Goal: Task Accomplishment & Management: Manage account settings

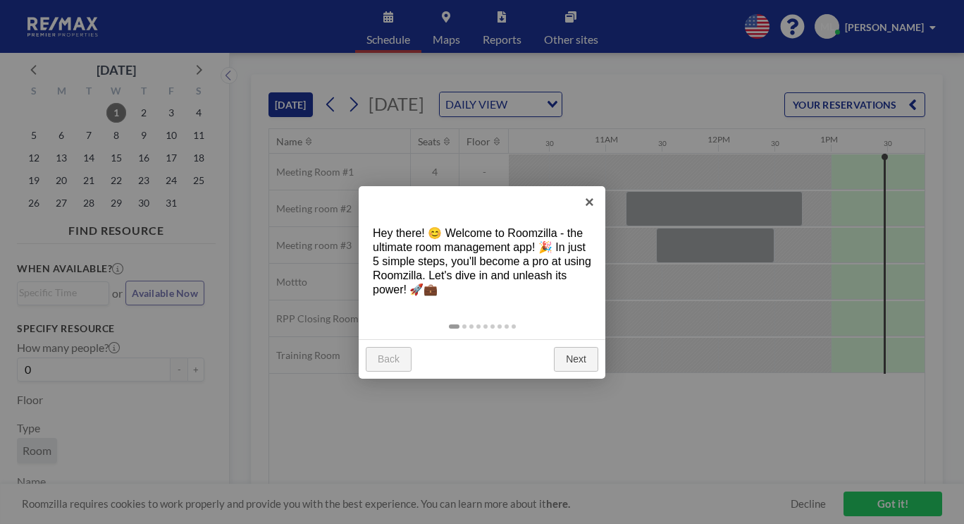
scroll to position [0, 1145]
click at [575, 347] on link "Next" at bounding box center [576, 359] width 44 height 25
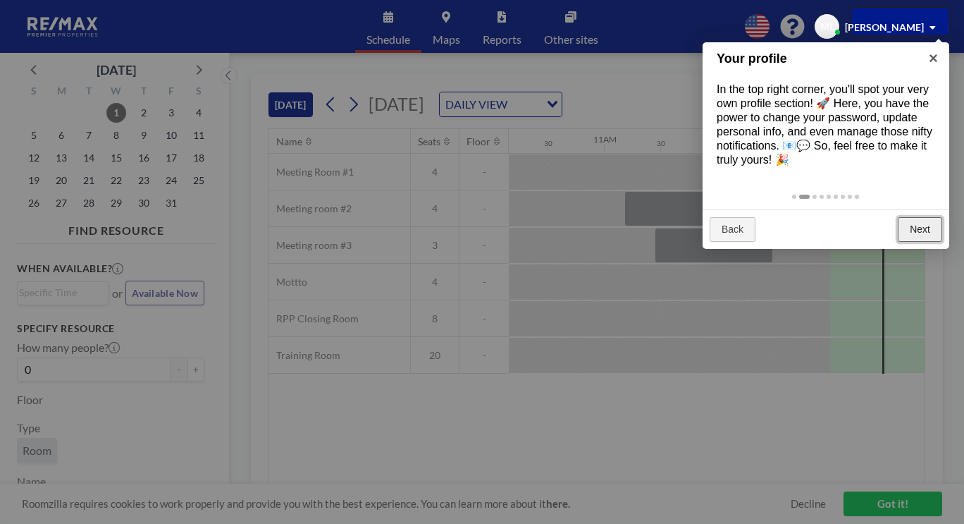
click at [920, 217] on link "Next" at bounding box center [920, 229] width 44 height 25
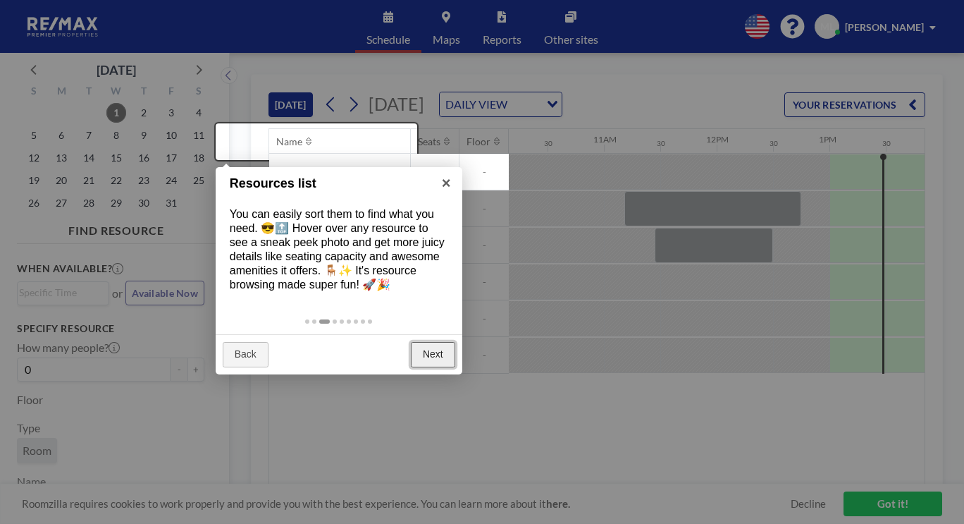
click at [441, 342] on link "Next" at bounding box center [433, 354] width 44 height 25
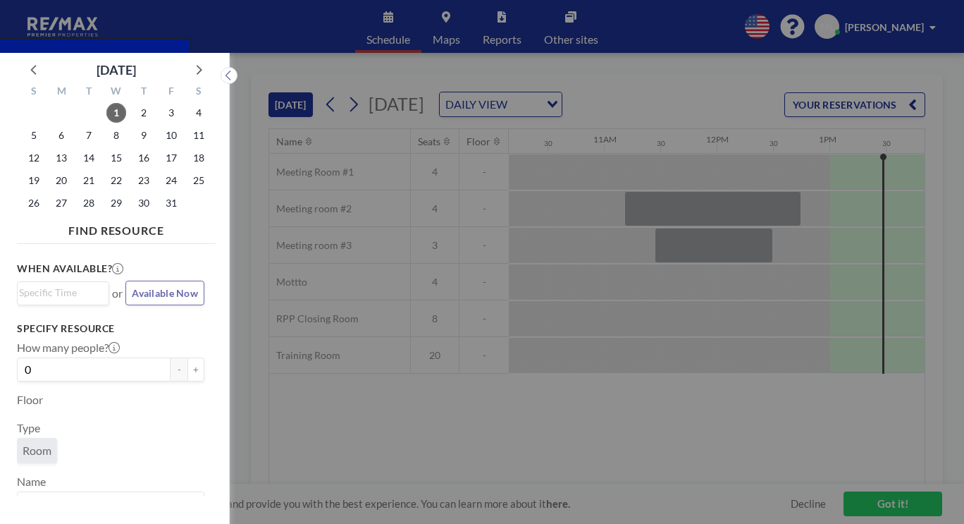
scroll to position [4, 0]
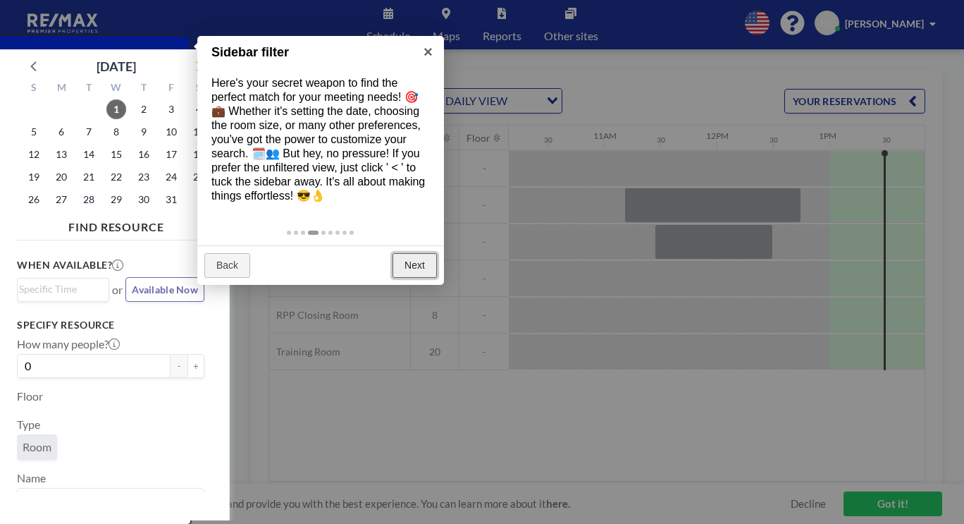
click at [412, 253] on link "Next" at bounding box center [415, 265] width 44 height 25
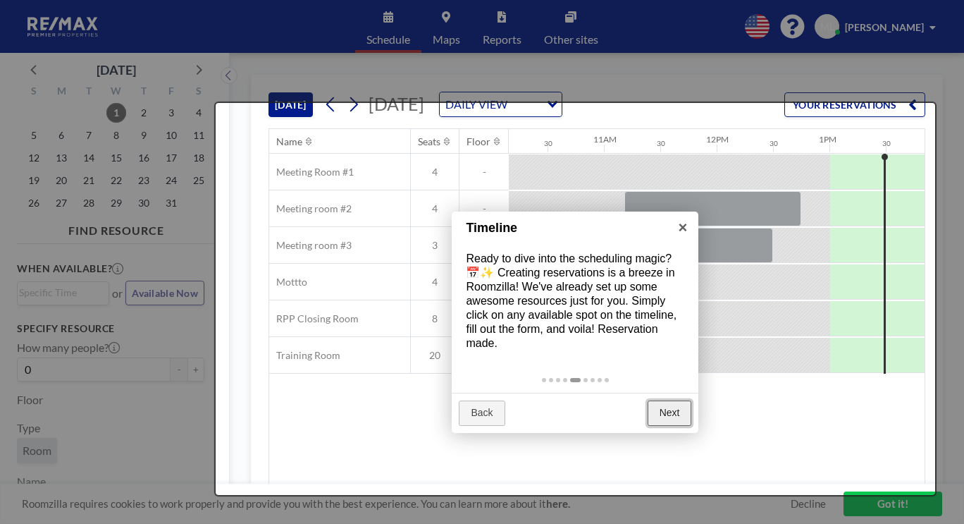
click at [672, 400] on link "Next" at bounding box center [670, 412] width 44 height 25
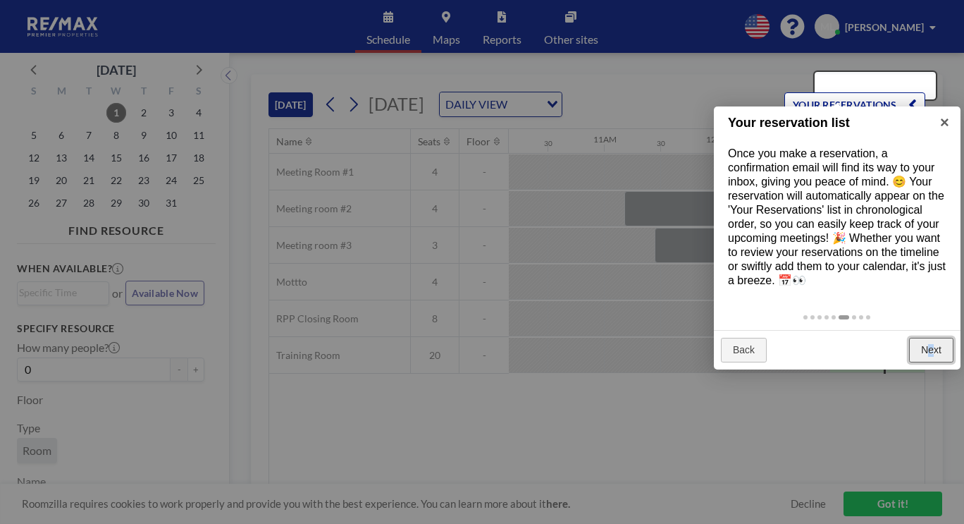
click at [934, 338] on link "Next" at bounding box center [931, 350] width 44 height 25
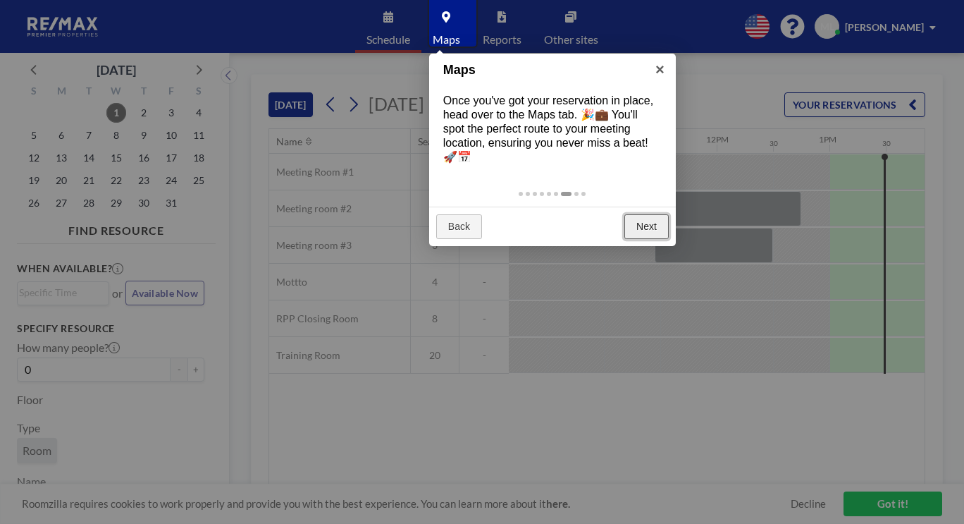
click at [646, 214] on link "Next" at bounding box center [646, 226] width 44 height 25
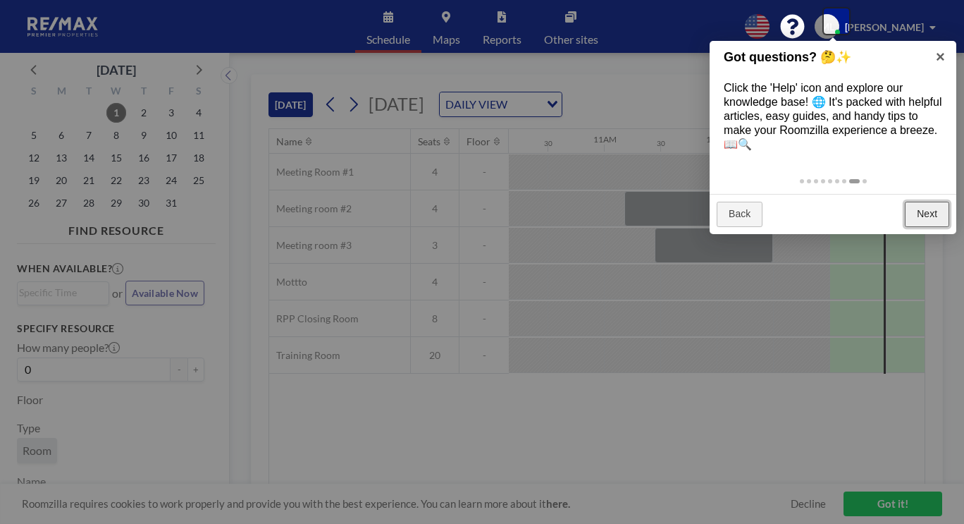
click at [926, 202] on link "Next" at bounding box center [927, 214] width 44 height 25
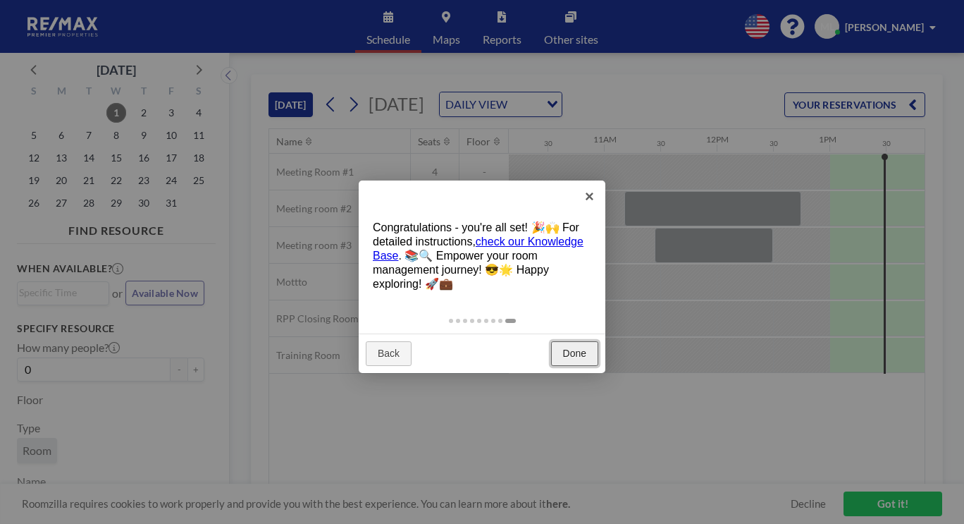
click at [579, 341] on link "Done" at bounding box center [574, 353] width 47 height 25
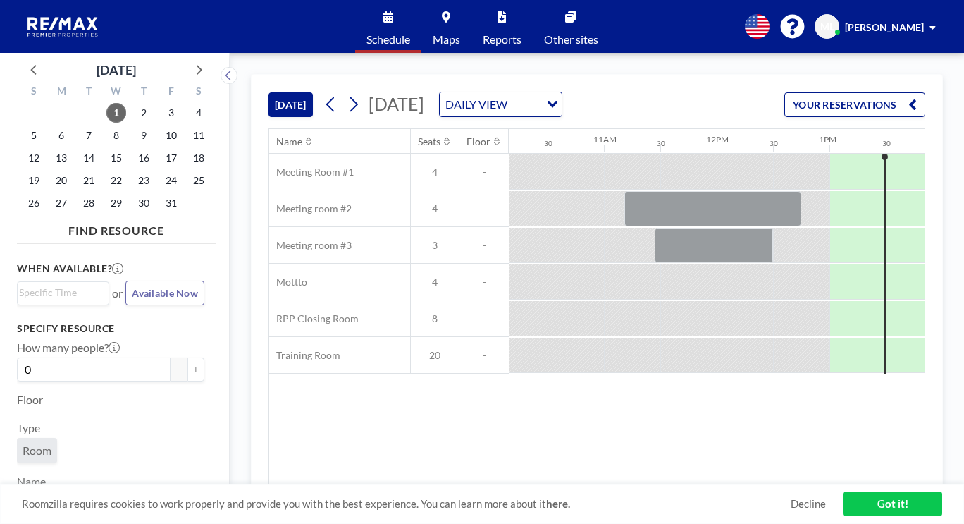
click at [834, 22] on span "ML" at bounding box center [827, 26] width 14 height 13
click at [902, 61] on span "Profile" at bounding box center [894, 68] width 30 height 14
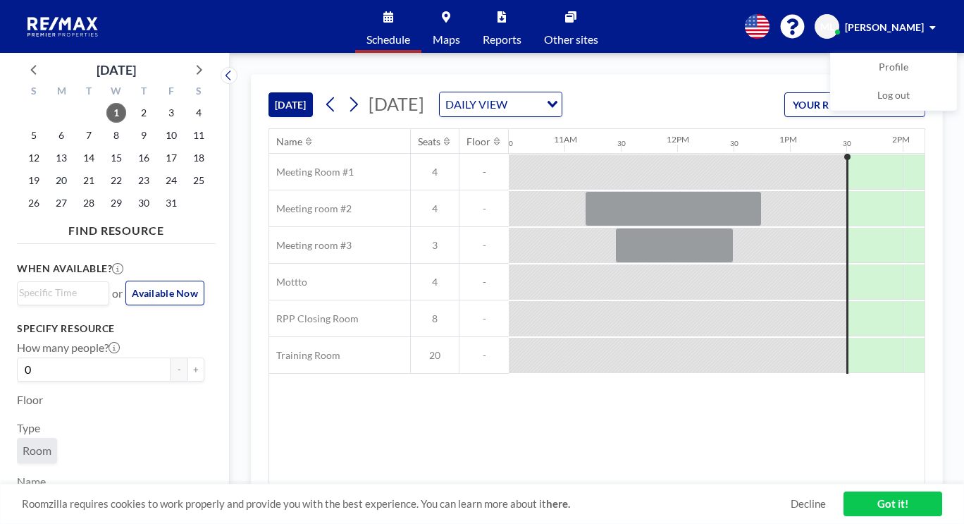
scroll to position [0, 1191]
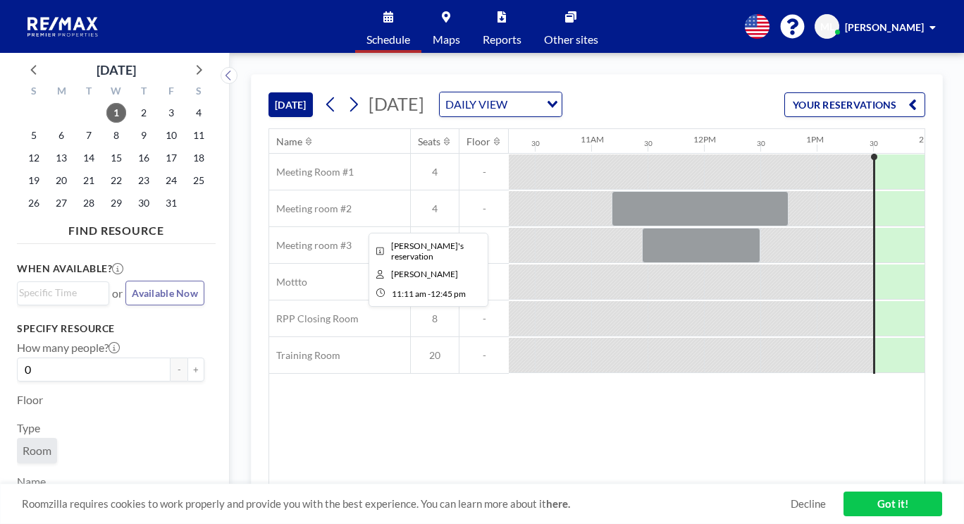
scroll to position [0, 1191]
